Goal: Find specific page/section: Find specific page/section

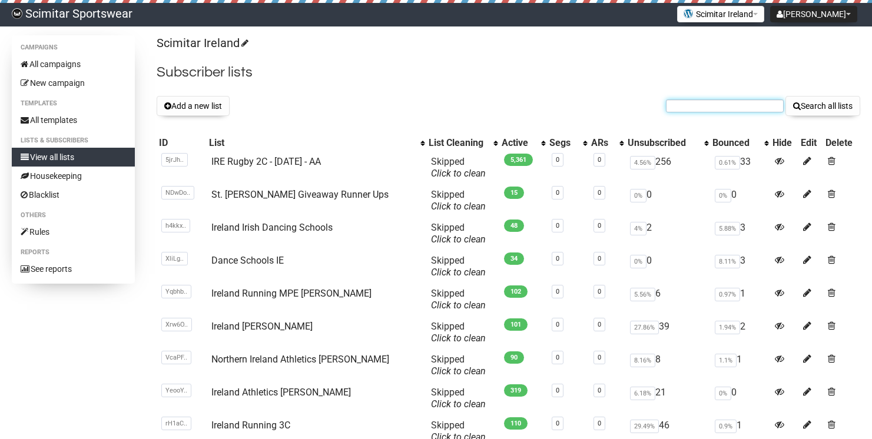
click at [691, 110] on input "text" at bounding box center [725, 106] width 118 height 13
paste input "eoin@fuelhq.ie"
type input "eoin@fuelhq.ie"
click at [786, 96] on button "Search all lists" at bounding box center [823, 106] width 75 height 20
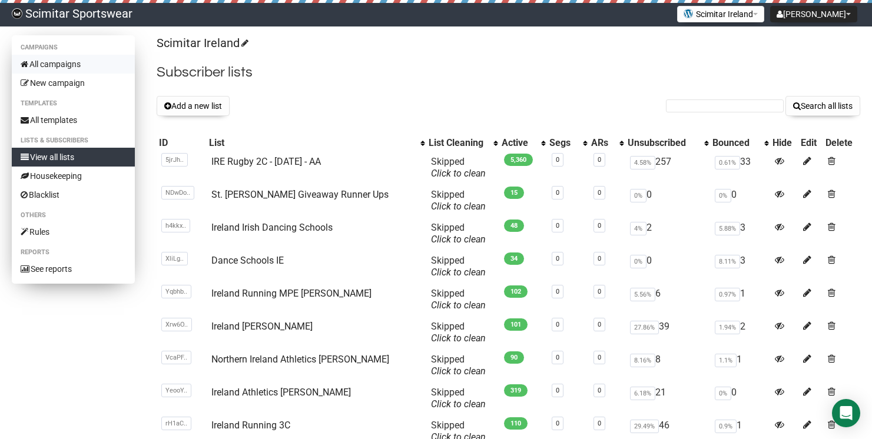
click at [104, 65] on link "All campaigns" at bounding box center [73, 64] width 123 height 19
